Goal: Transaction & Acquisition: Download file/media

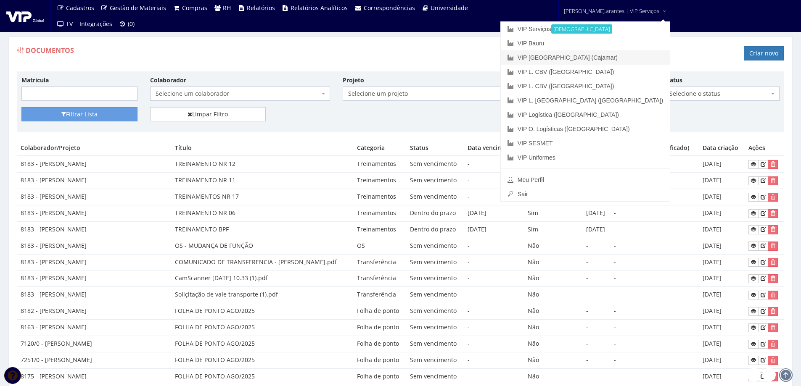
click at [585, 55] on link "VIP [GEOGRAPHIC_DATA] (Cajamar)" at bounding box center [585, 57] width 169 height 14
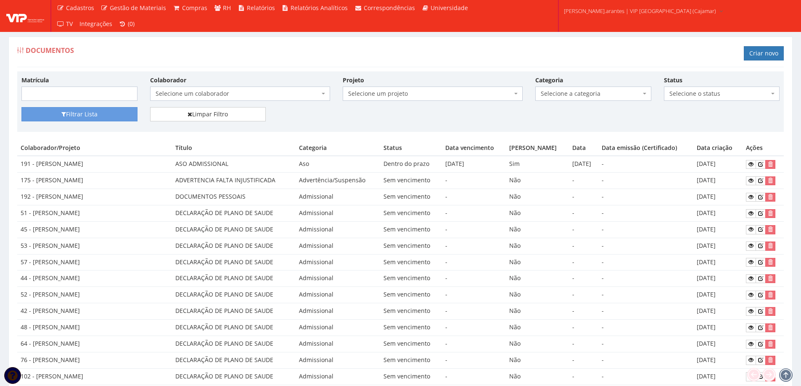
click at [223, 93] on span "Selecione um colaborador" at bounding box center [238, 94] width 164 height 8
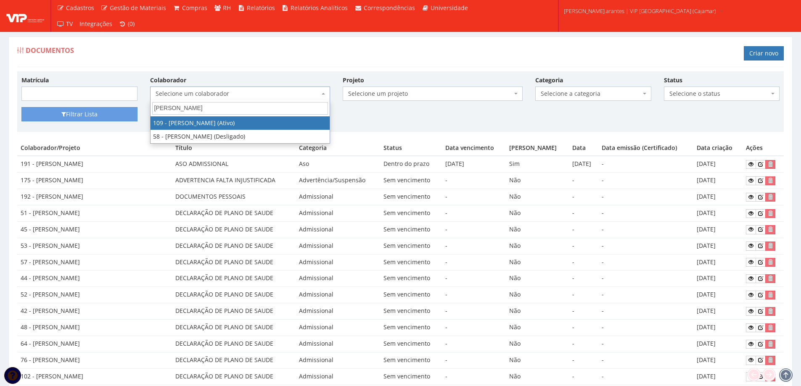
type input "[PERSON_NAME]"
select select "3740"
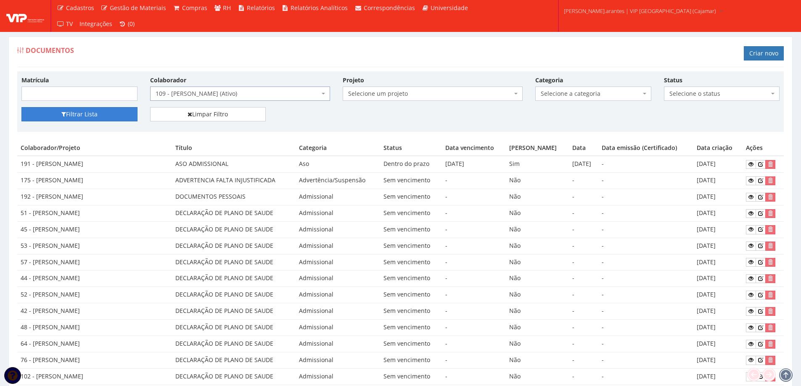
click at [85, 116] on button "Filtrar Lista" at bounding box center [79, 114] width 116 height 14
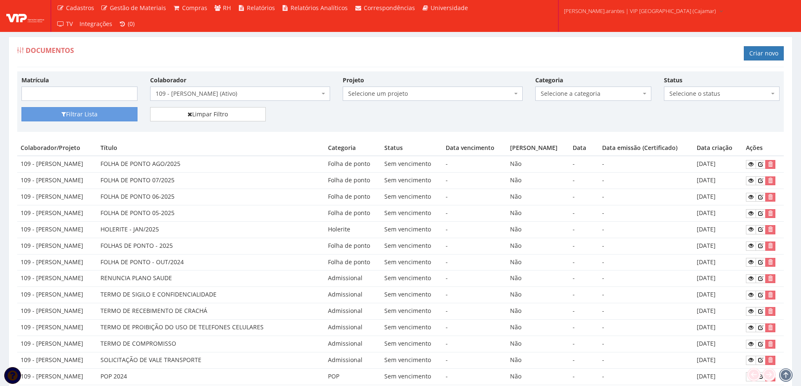
click at [220, 93] on span "109 - [PERSON_NAME] (Ativo)" at bounding box center [238, 94] width 164 height 8
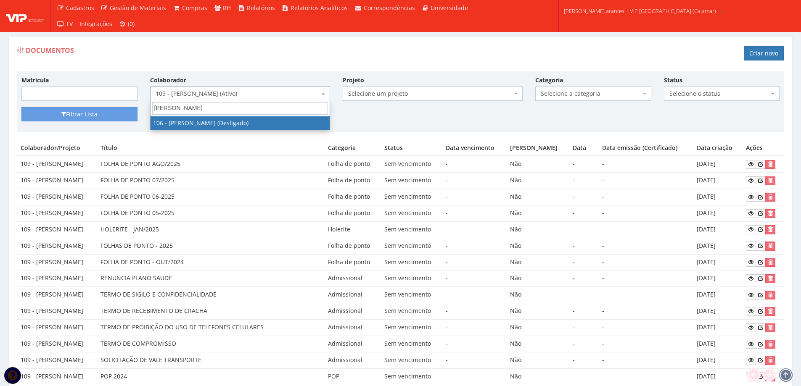
type input "daniel"
select select "3654"
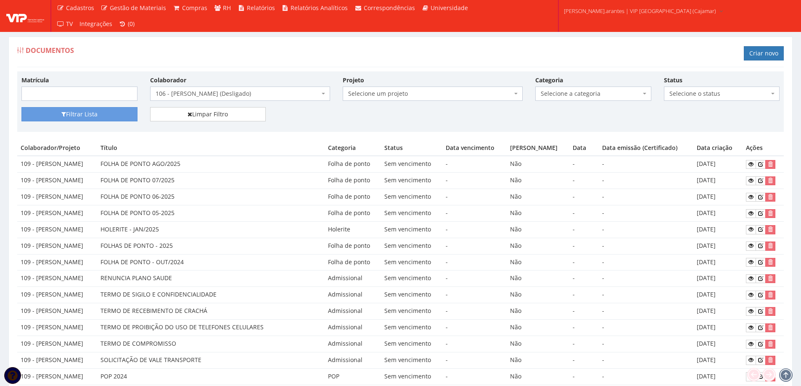
click at [99, 122] on div "Filtrar Lista Limpar Filtro" at bounding box center [400, 117] width 771 height 21
click at [98, 117] on button "Filtrar Lista" at bounding box center [79, 114] width 116 height 14
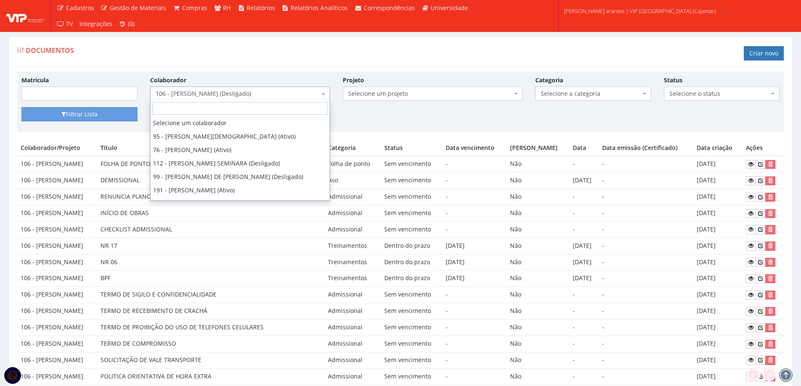
click at [216, 95] on span "106 - [PERSON_NAME] (Desligado)" at bounding box center [238, 94] width 164 height 8
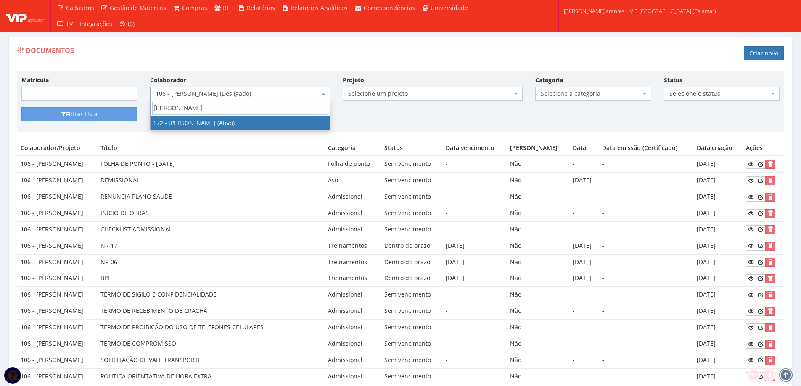
type input "alex so"
select select "4060"
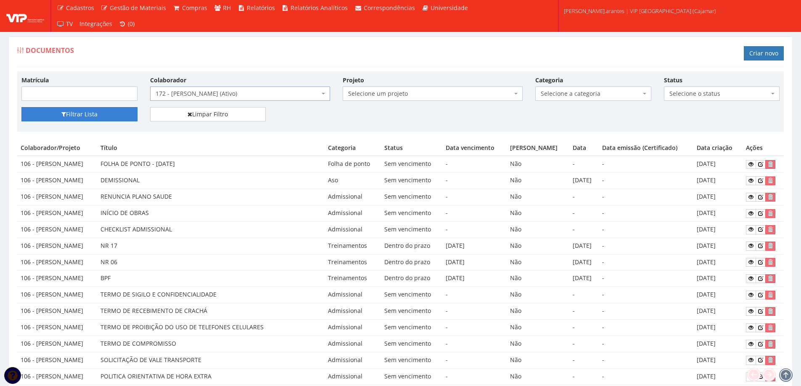
click at [114, 119] on button "Filtrar Lista" at bounding box center [79, 114] width 116 height 14
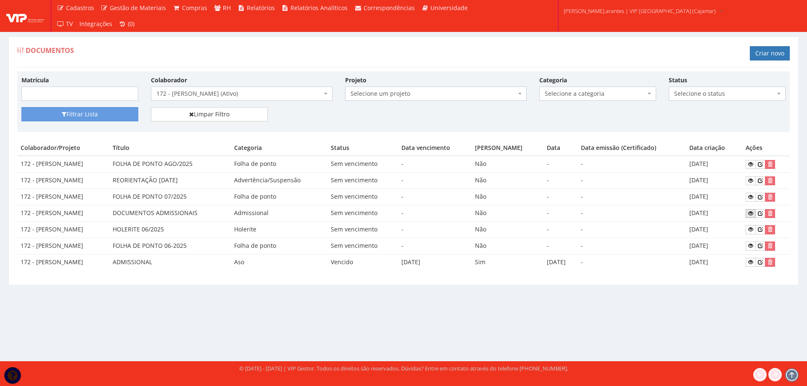
click at [751, 212] on icon at bounding box center [751, 214] width 5 height 6
drag, startPoint x: 36, startPoint y: 163, endPoint x: 104, endPoint y: 165, distance: 67.7
click at [104, 165] on td "172 - ALEX SOUZA CERQUEIRA" at bounding box center [63, 164] width 92 height 16
copy td "ALEX SOUZA CERQUEIRA"
click at [235, 95] on span "172 - ALEX SOUZA CERQUEIRA (Ativo)" at bounding box center [239, 94] width 166 height 8
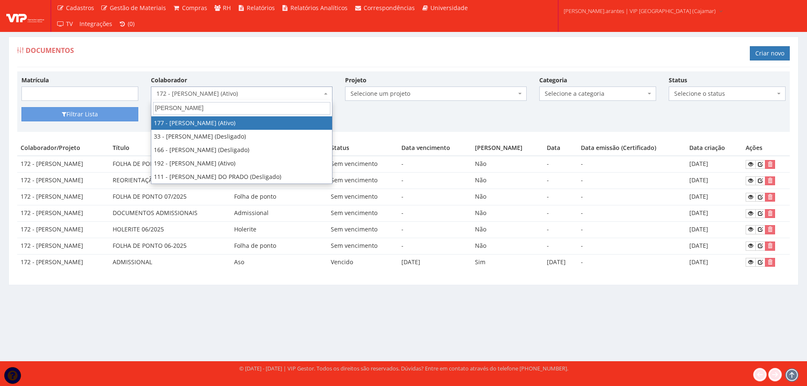
type input "anderson a"
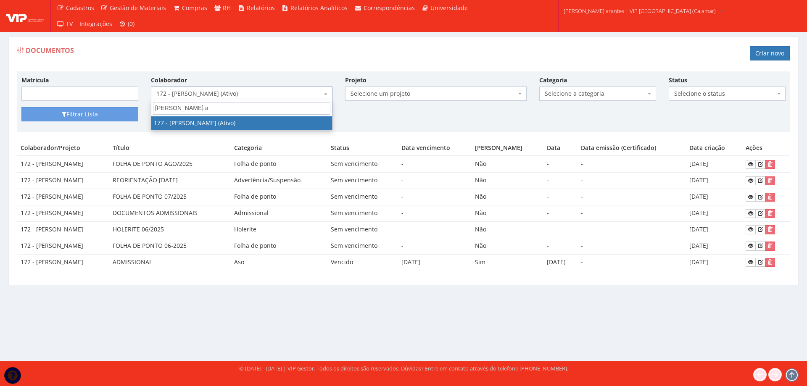
select select "4067"
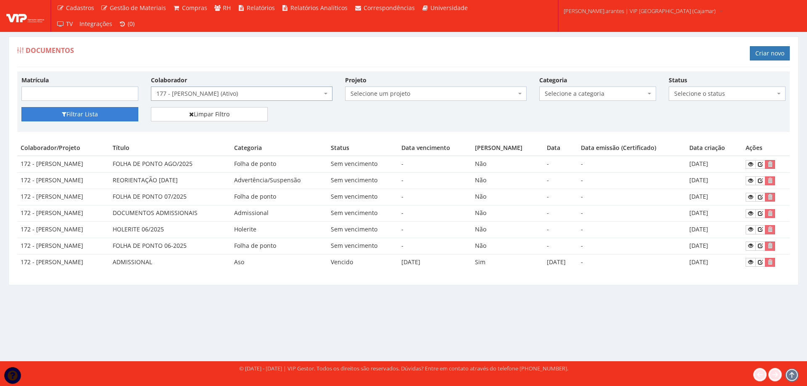
click at [110, 117] on button "Filtrar Lista" at bounding box center [79, 114] width 117 height 14
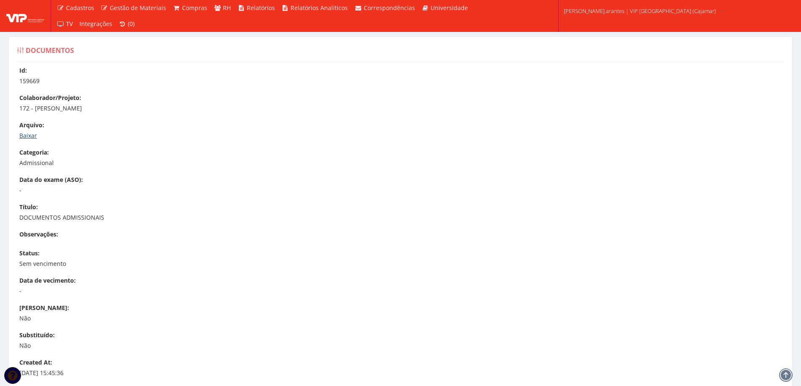
click at [35, 134] on link "Baixar" at bounding box center [28, 136] width 18 height 8
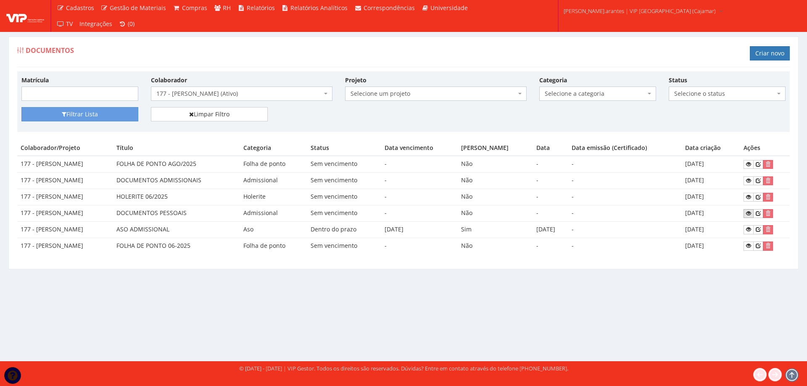
click at [751, 213] on icon at bounding box center [748, 214] width 5 height 6
click at [246, 87] on span "177 - ANDERSON ALEXANDRE CRUZ (Ativo)" at bounding box center [242, 94] width 182 height 14
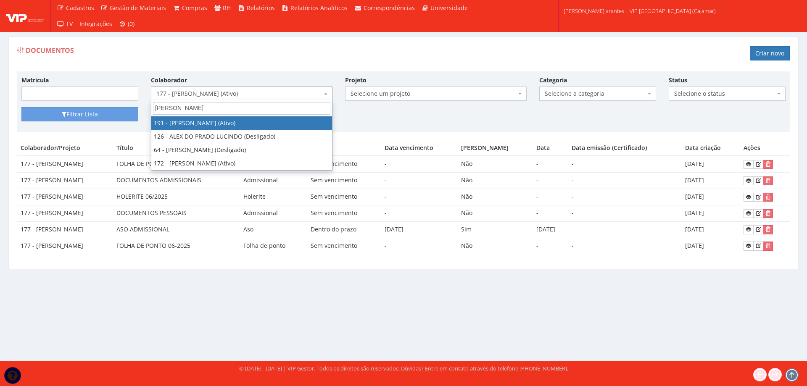
type input "ALEX S"
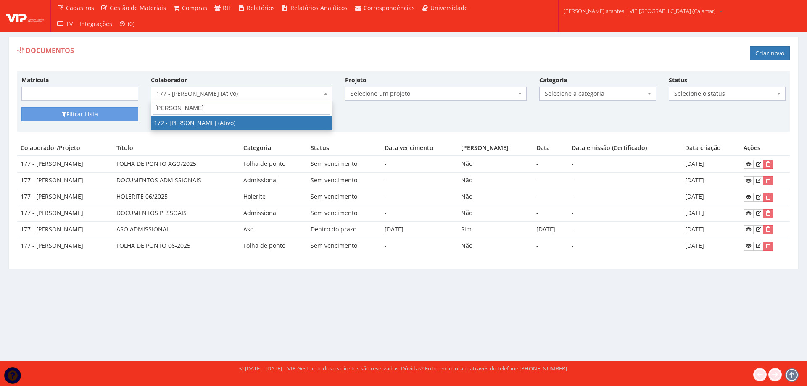
select select "4060"
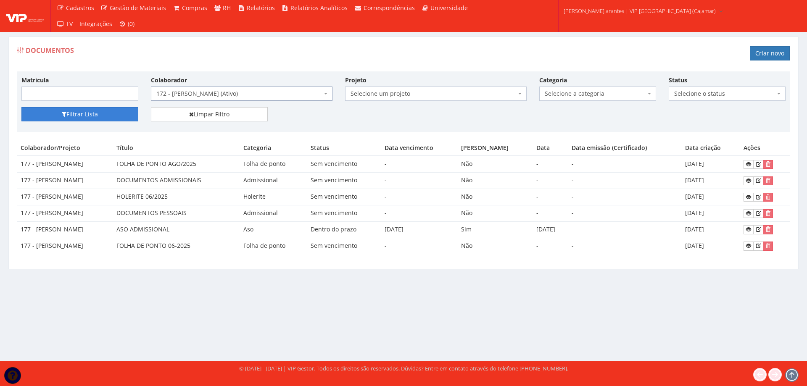
click at [82, 116] on button "Filtrar Lista" at bounding box center [79, 114] width 117 height 14
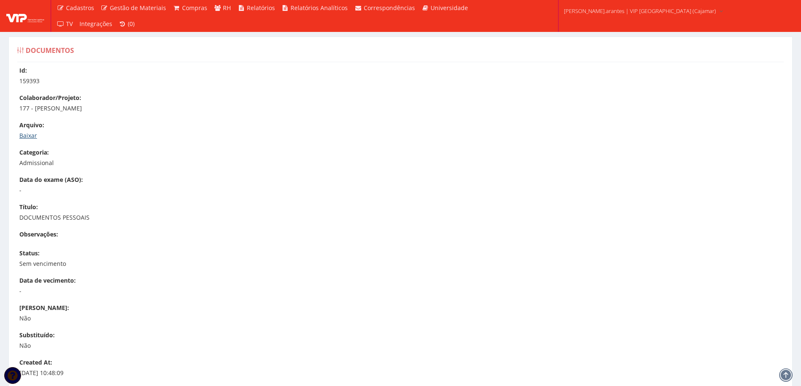
click at [31, 135] on link "Baixar" at bounding box center [28, 136] width 18 height 8
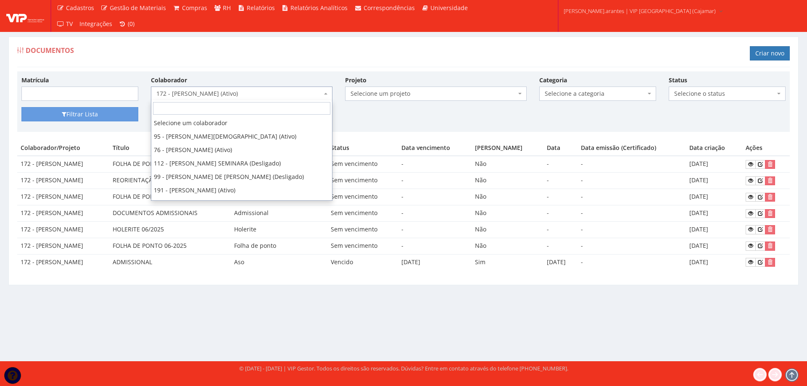
click at [207, 93] on span "172 - [PERSON_NAME] (Ativo)" at bounding box center [239, 94] width 166 height 8
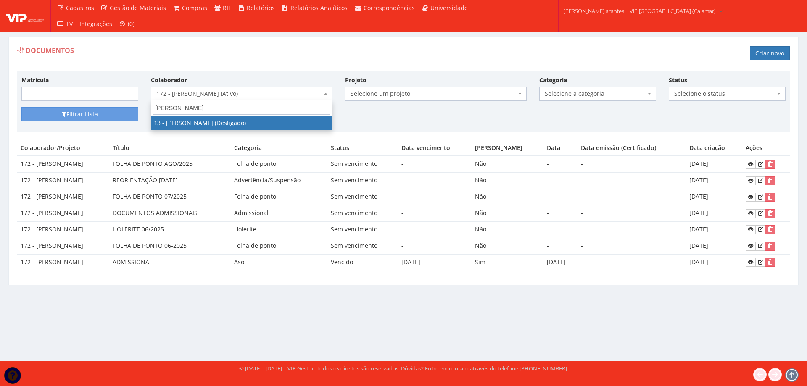
click at [198, 105] on input "[PERSON_NAME]" at bounding box center [241, 108] width 177 height 13
type input "[PERSON_NAME]"
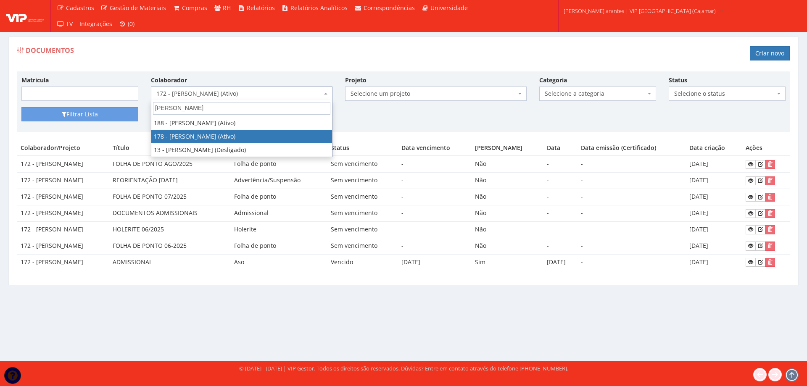
select select "4070"
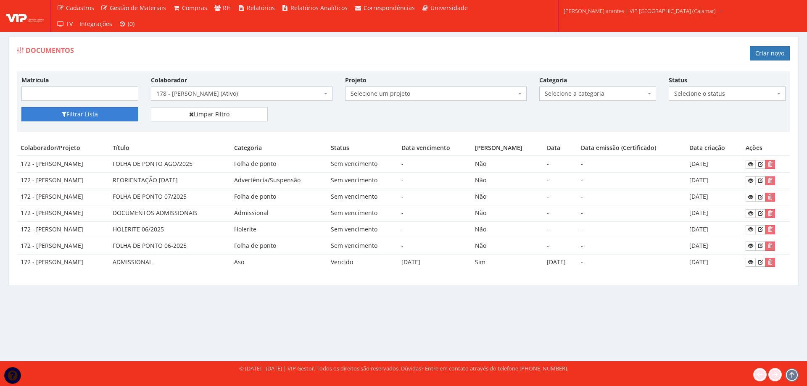
click at [104, 113] on button "Filtrar Lista" at bounding box center [79, 114] width 117 height 14
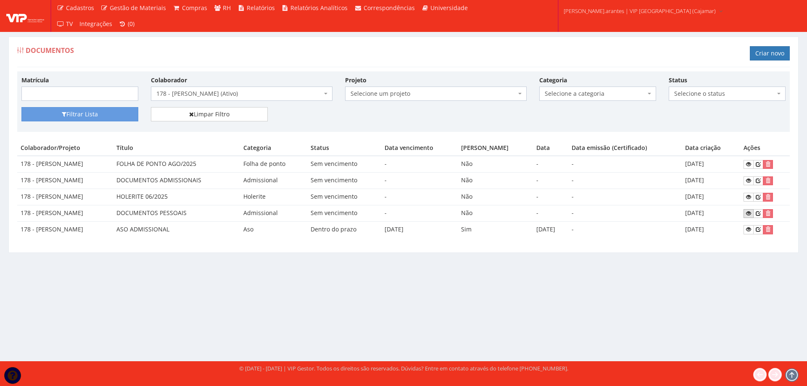
click at [751, 214] on icon at bounding box center [748, 214] width 5 height 6
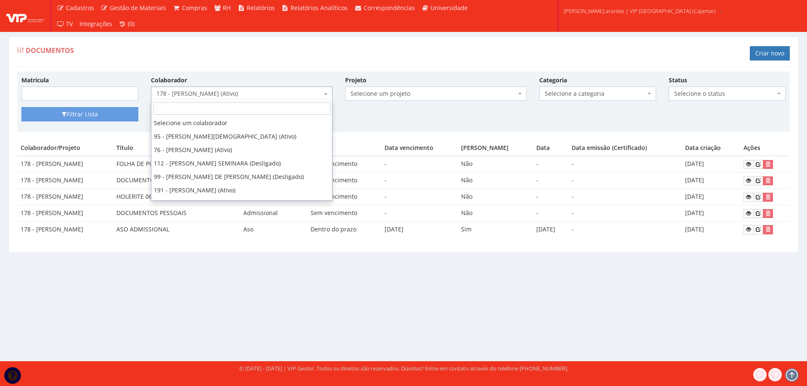
click at [252, 93] on span "178 - LEANDRO DA SILVA PINHEIRO (Ativo)" at bounding box center [239, 94] width 166 height 8
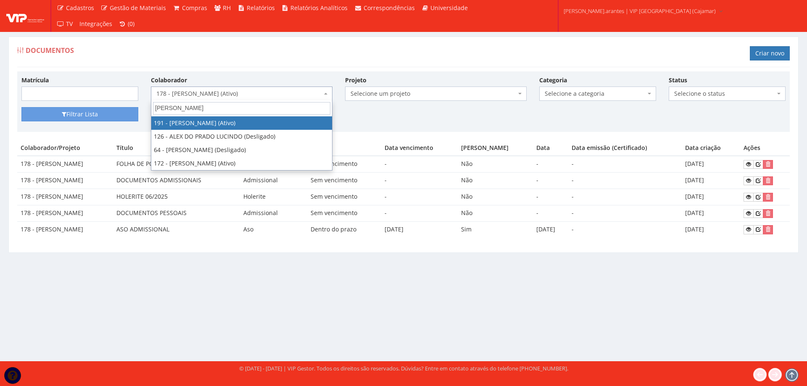
type input "ALEX S"
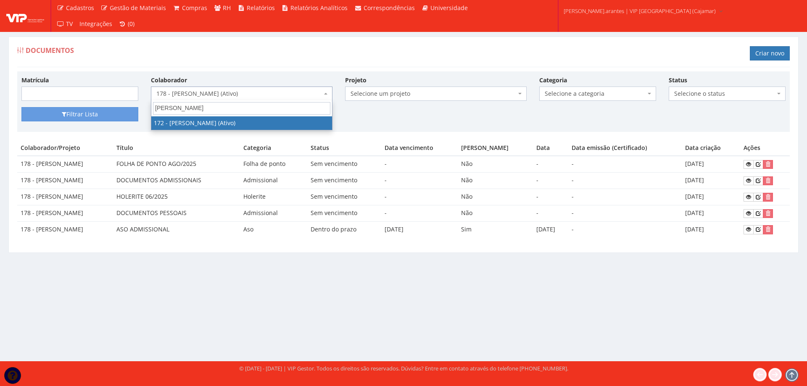
select select "4060"
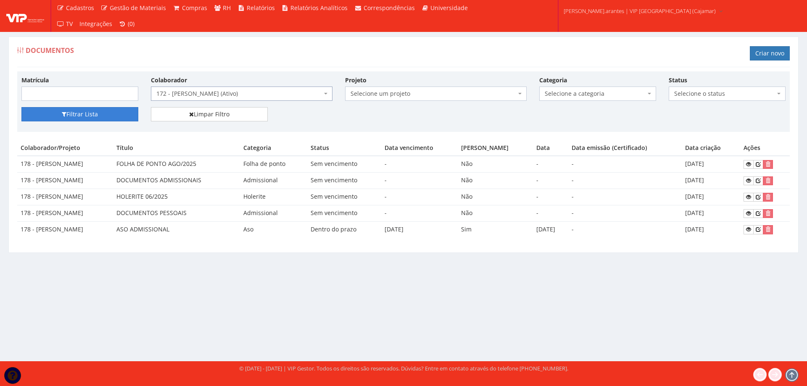
drag, startPoint x: 78, startPoint y: 122, endPoint x: 77, endPoint y: 116, distance: 5.5
click at [78, 120] on button "Filtrar Lista" at bounding box center [79, 114] width 117 height 14
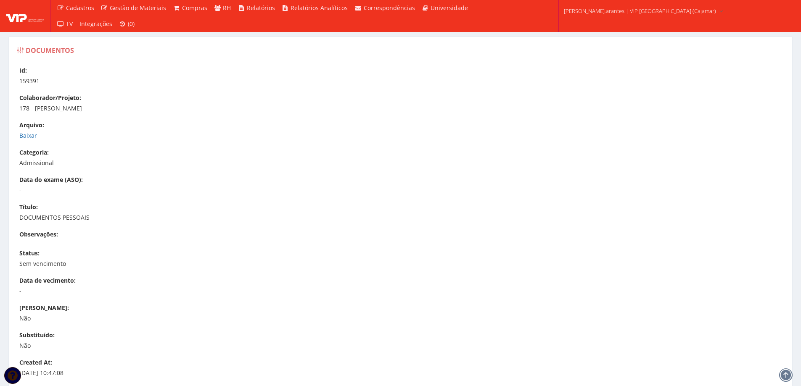
click at [18, 136] on div "Id: 159391 Colaborador/Projeto: 178 - [PERSON_NAME] [GEOGRAPHIC_DATA]: [GEOGRAP…" at bounding box center [400, 256] width 779 height 380
click at [20, 137] on link "Baixar" at bounding box center [28, 136] width 18 height 8
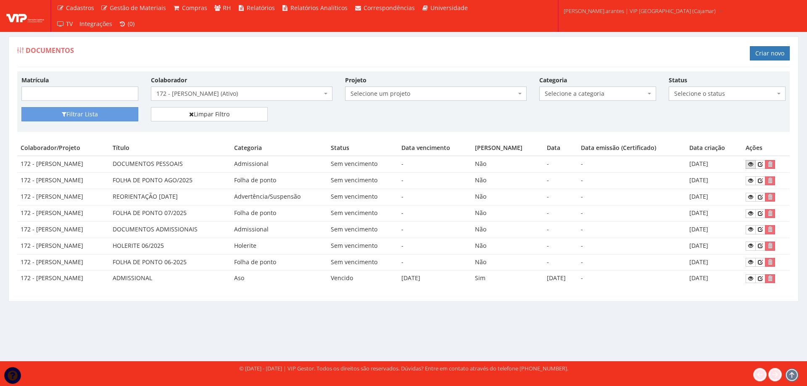
click at [752, 163] on icon at bounding box center [751, 164] width 5 height 6
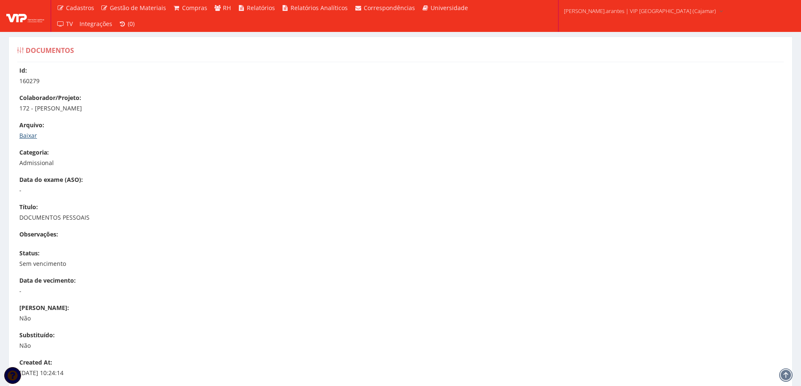
click at [32, 134] on link "Baixar" at bounding box center [28, 136] width 18 height 8
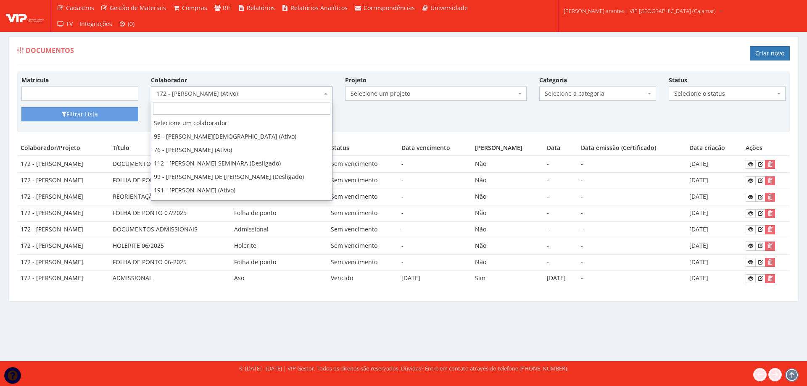
click at [216, 87] on span "172 - ALEX SOUZA CERQUEIRA (Ativo)" at bounding box center [242, 94] width 182 height 14
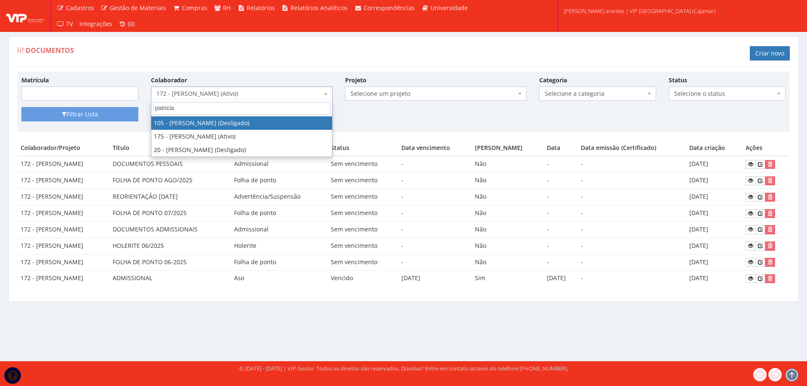
type input "patricia"
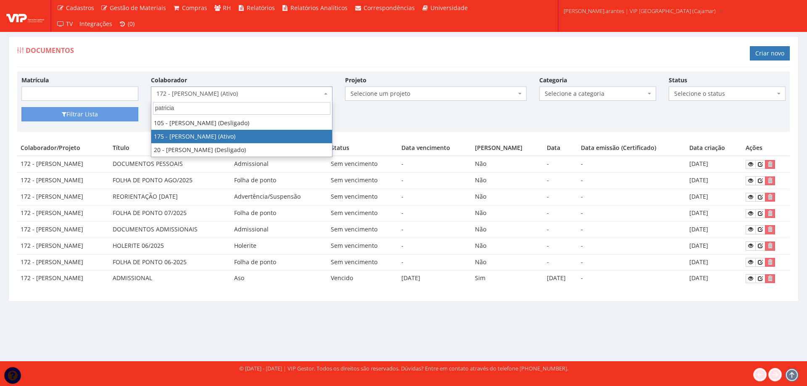
select select "4062"
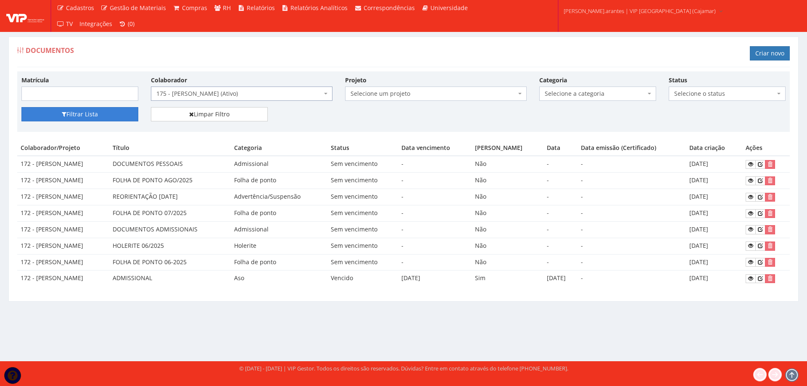
click at [84, 114] on button "Filtrar Lista" at bounding box center [79, 114] width 117 height 14
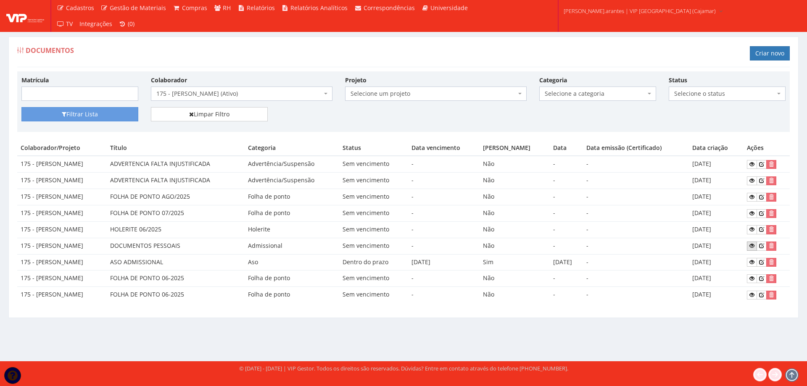
click at [755, 246] on icon at bounding box center [752, 246] width 5 height 6
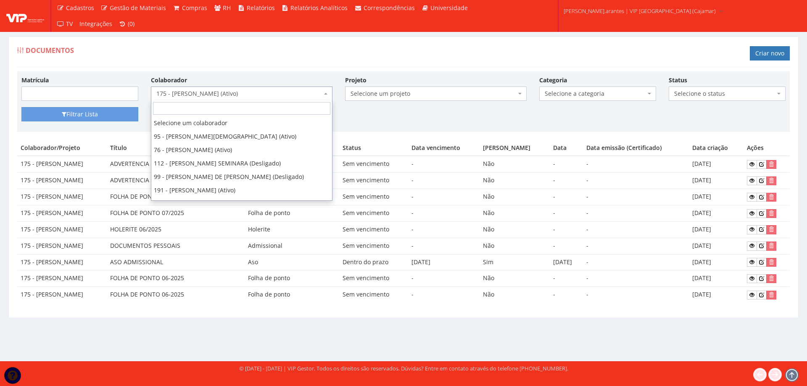
click at [228, 95] on span "175 - PATRICIA SILVA OLIVEIRA (Ativo)" at bounding box center [239, 94] width 166 height 8
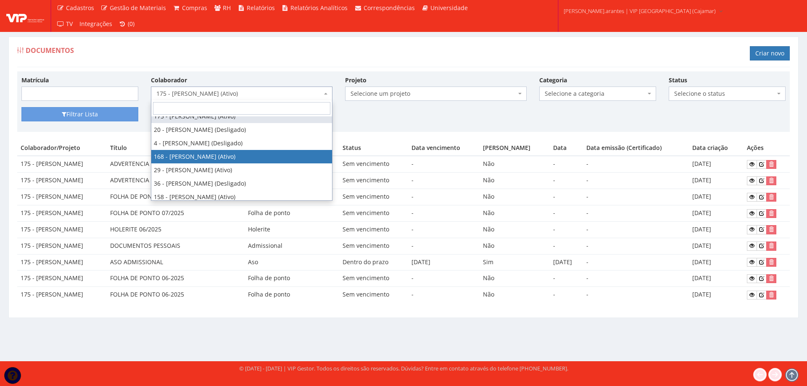
select select "4055"
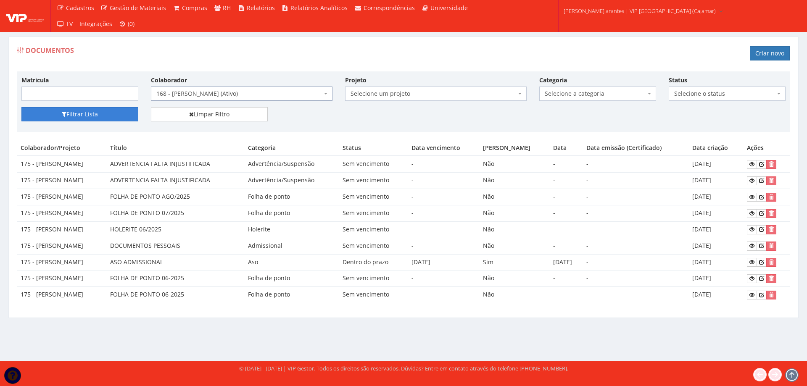
click at [80, 114] on button "Filtrar Lista" at bounding box center [79, 114] width 117 height 14
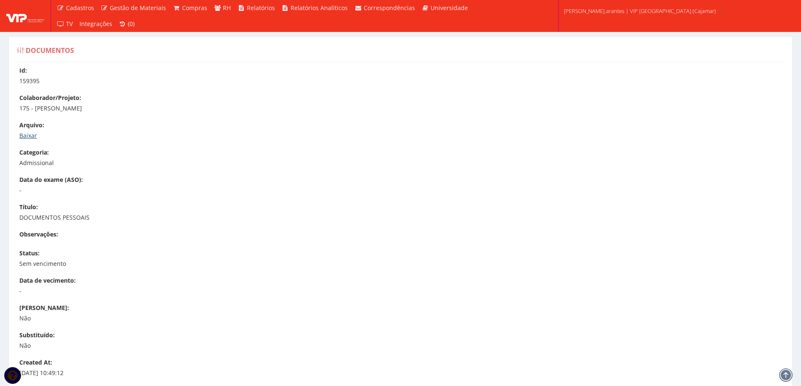
click at [27, 135] on link "Baixar" at bounding box center [28, 136] width 18 height 8
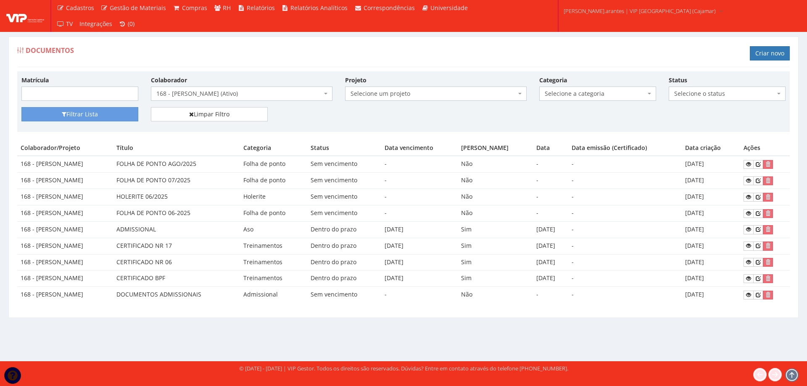
drag, startPoint x: 37, startPoint y: 161, endPoint x: 140, endPoint y: 168, distance: 103.2
click at [113, 168] on td "168 - PAULO HENRIQUE NOGUEIRA SILVA" at bounding box center [65, 164] width 96 height 16
copy td "PAULO HENRIQUE NOGUEIRA SILVA"
click at [751, 294] on icon at bounding box center [748, 295] width 5 height 6
click at [194, 92] on span "168 - [PERSON_NAME] (Ativo)" at bounding box center [239, 94] width 166 height 8
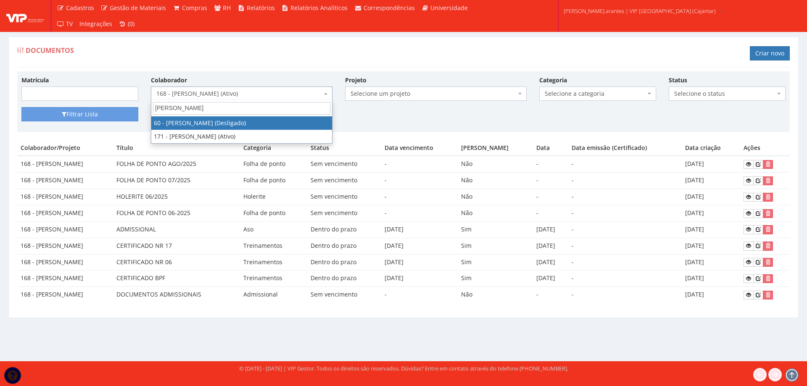
type input "RENATO ALMEI"
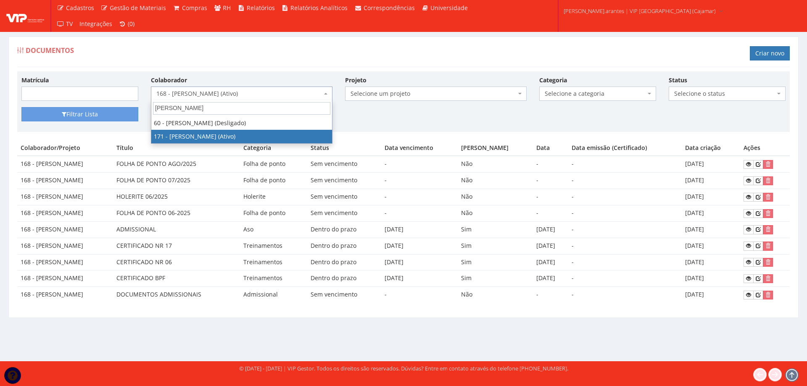
select select "4058"
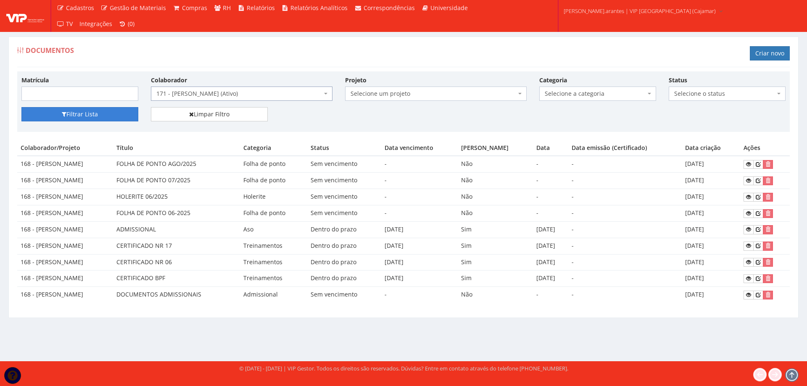
click at [116, 119] on button "Filtrar Lista" at bounding box center [79, 114] width 117 height 14
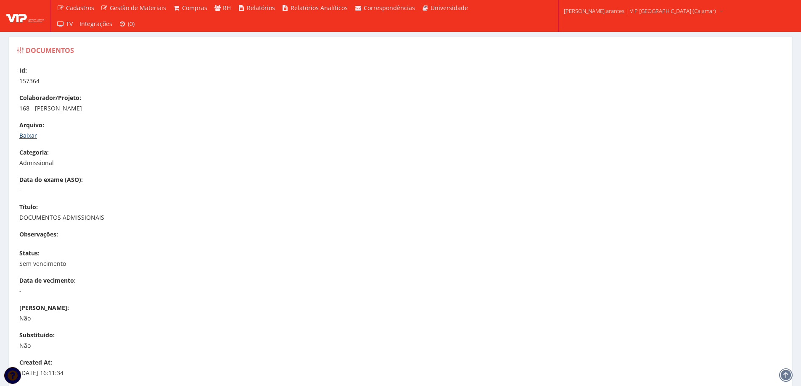
click at [32, 136] on link "Baixar" at bounding box center [28, 136] width 18 height 8
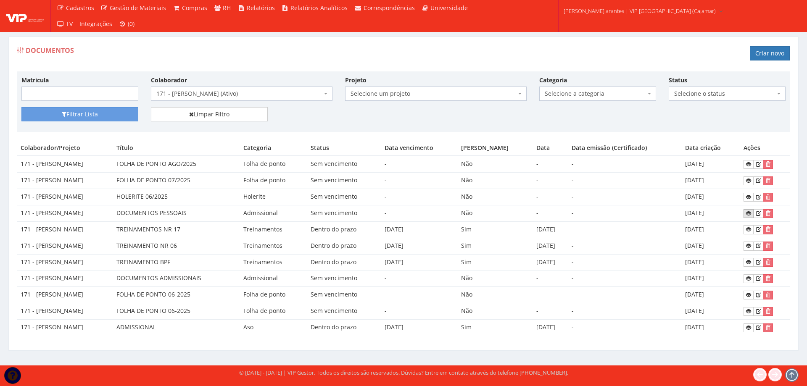
click at [751, 212] on icon at bounding box center [748, 214] width 5 height 6
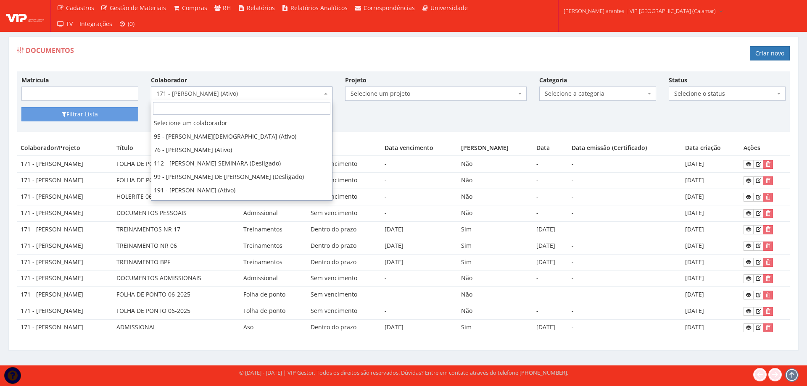
click at [219, 93] on span "171 - RENATO ALMEIDA CAMPOS (Ativo)" at bounding box center [239, 94] width 166 height 8
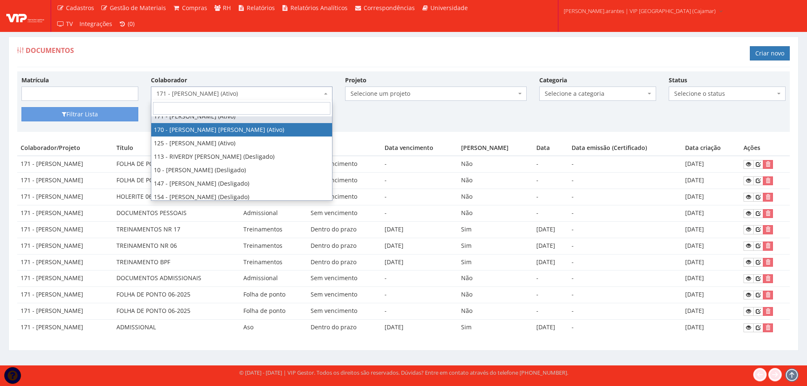
select select "4057"
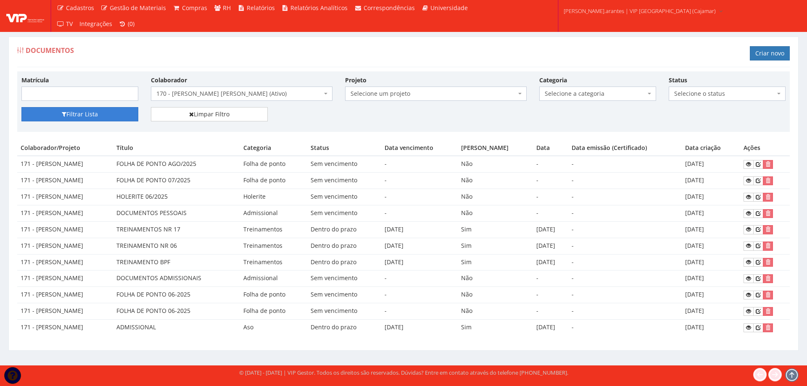
click at [66, 113] on button "Filtrar Lista" at bounding box center [79, 114] width 117 height 14
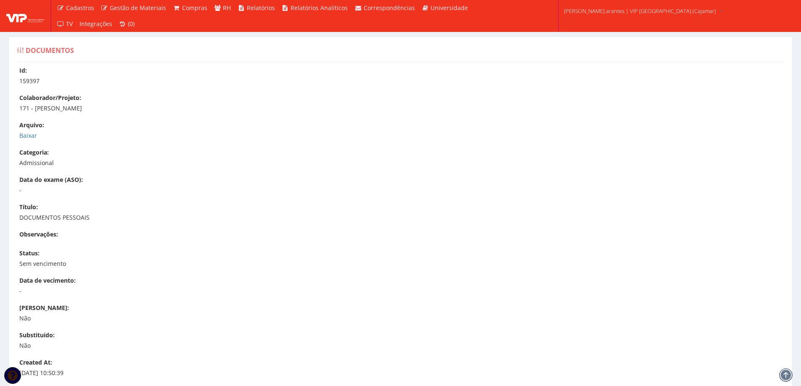
drag, startPoint x: 36, startPoint y: 107, endPoint x: 110, endPoint y: 109, distance: 74.0
click at [110, 109] on p "171 - [PERSON_NAME]" at bounding box center [404, 108] width 771 height 8
copy p "[PERSON_NAME]"
click at [26, 133] on link "Baixar" at bounding box center [28, 136] width 18 height 8
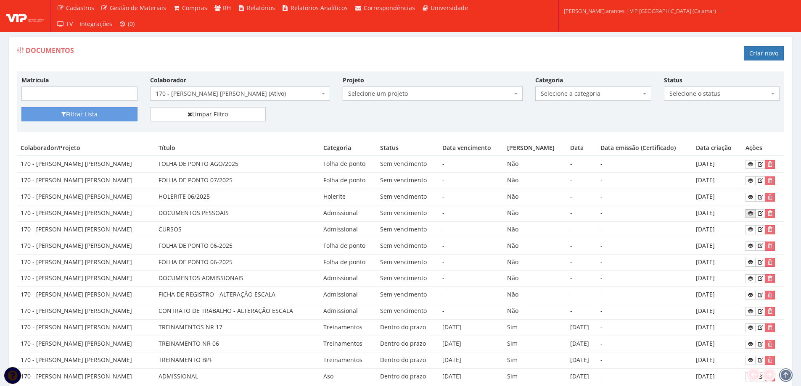
click at [751, 214] on icon at bounding box center [750, 214] width 5 height 6
click at [213, 93] on span "170 - RENATO EUFRASIO BRASIL CLINI (Ativo)" at bounding box center [238, 94] width 164 height 8
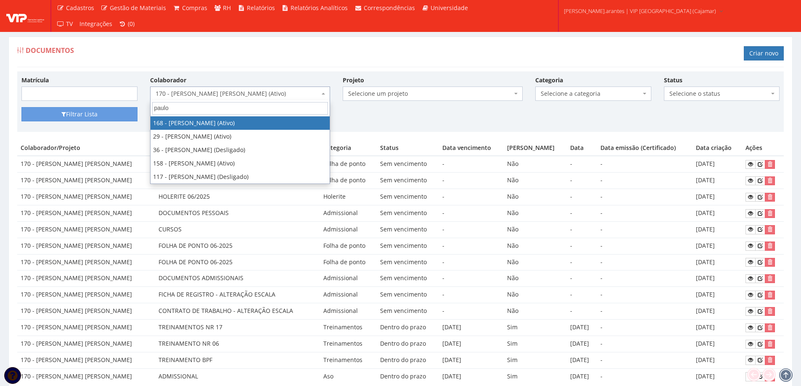
type input "paulo h"
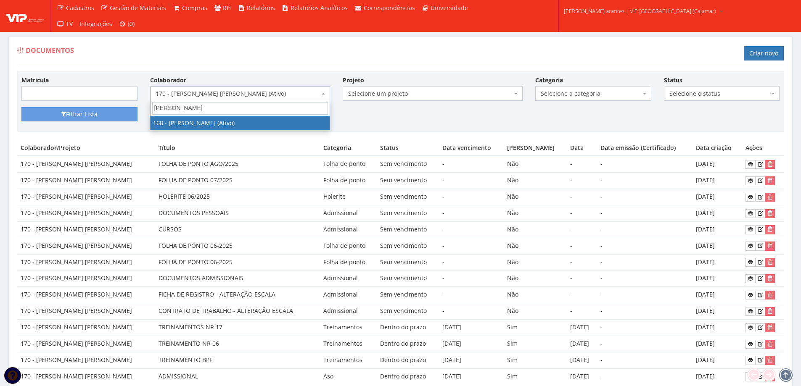
select select "4055"
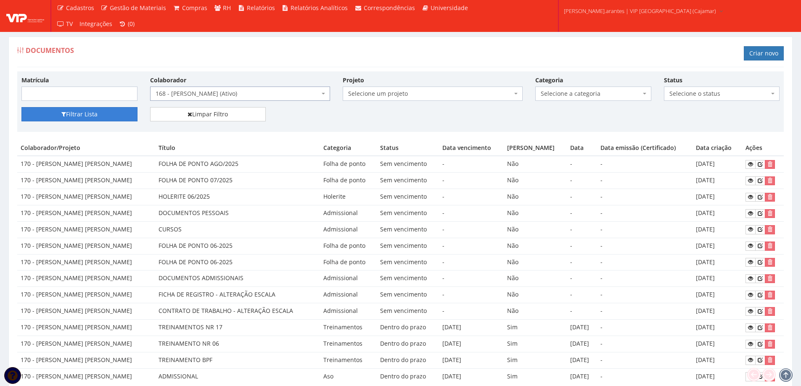
click at [92, 117] on button "Filtrar Lista" at bounding box center [79, 114] width 116 height 14
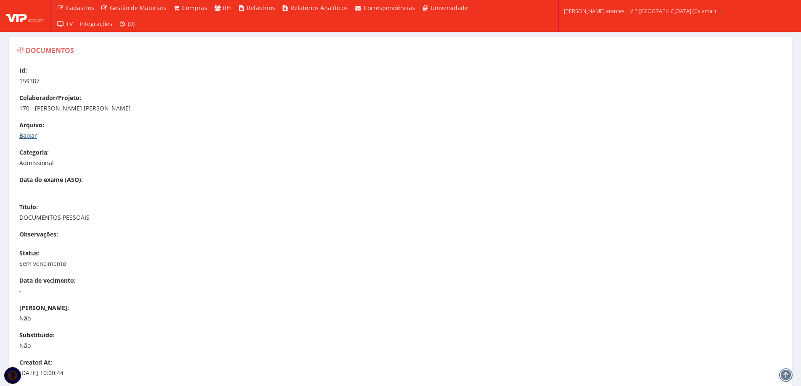
click at [31, 134] on link "Baixar" at bounding box center [28, 136] width 18 height 8
